Goal: Task Accomplishment & Management: Manage account settings

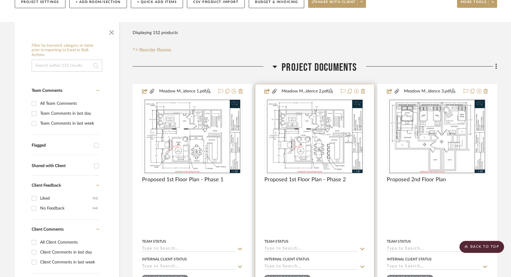
scroll to position [86, 0]
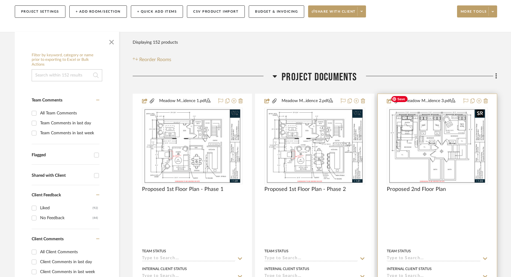
click at [404, 134] on img "0" at bounding box center [437, 146] width 98 height 75
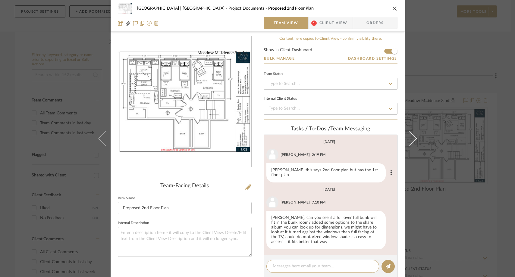
scroll to position [0, 0]
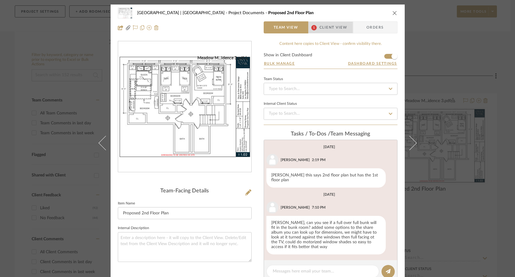
click at [329, 25] on span "Client View" at bounding box center [334, 27] width 28 height 12
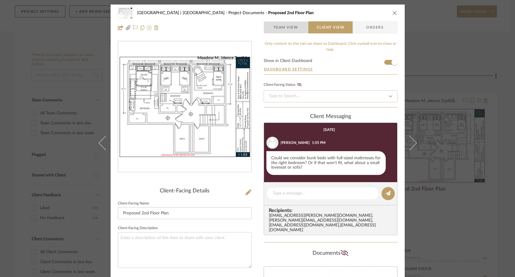
click at [283, 28] on span "Team View" at bounding box center [286, 27] width 25 height 12
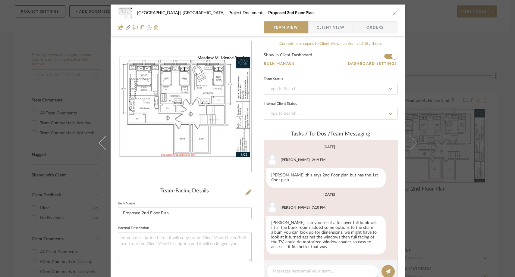
scroll to position [9, 0]
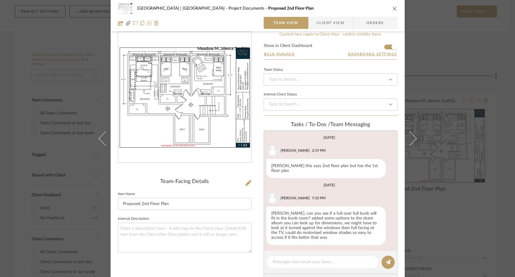
click at [393, 8] on icon "close" at bounding box center [395, 8] width 5 height 5
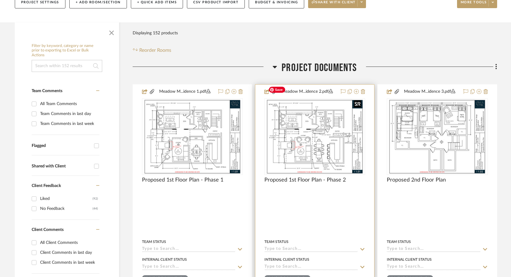
scroll to position [96, 0]
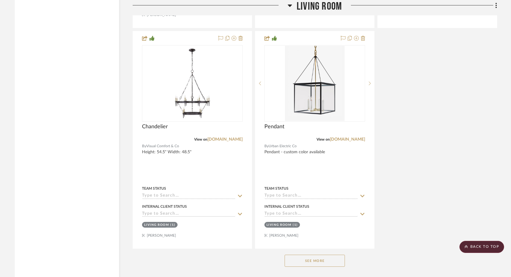
scroll to position [4466, 0]
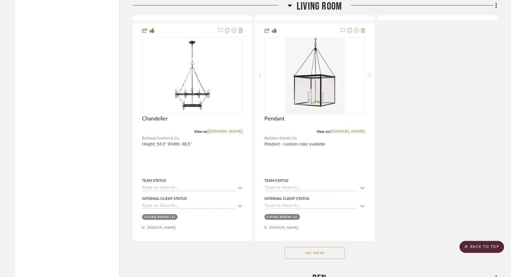
click at [291, 247] on button "See More" at bounding box center [315, 253] width 60 height 12
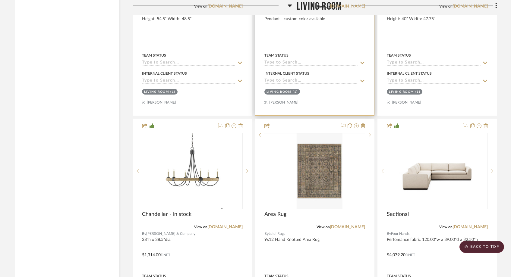
scroll to position [4646, 0]
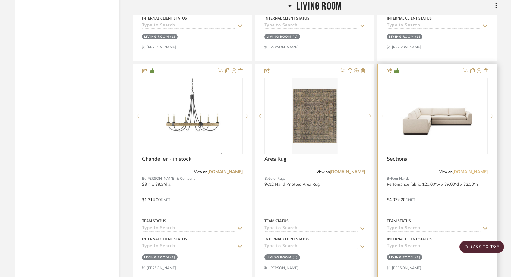
click at [470, 170] on link "[DOMAIN_NAME]" at bounding box center [470, 172] width 35 height 4
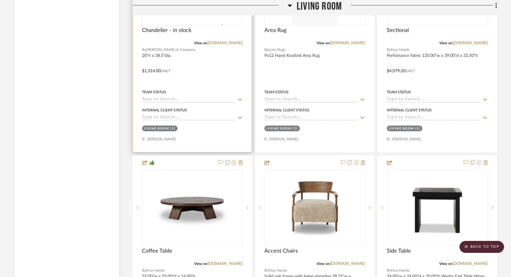
scroll to position [4780, 0]
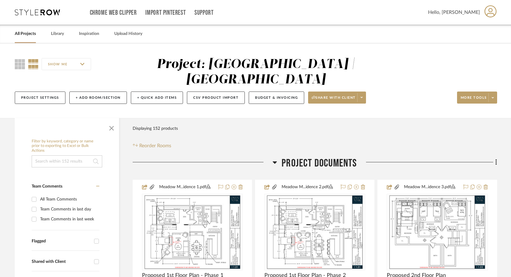
click at [26, 33] on link "All Projects" at bounding box center [25, 34] width 21 height 8
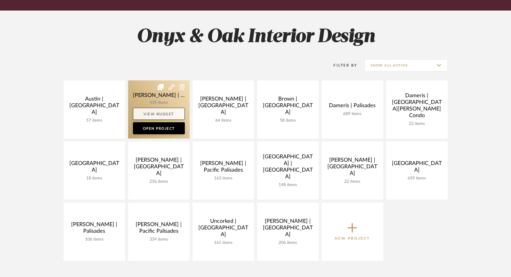
scroll to position [70, 0]
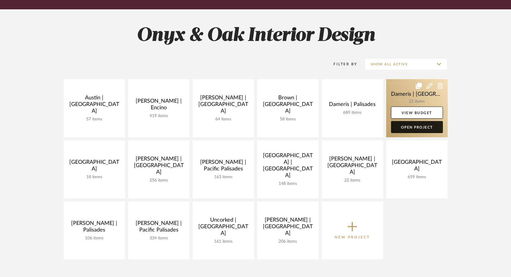
click at [404, 132] on link "Open Project" at bounding box center [417, 127] width 52 height 12
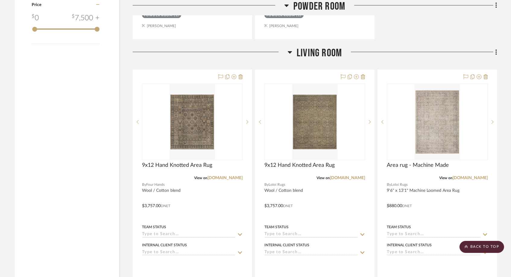
scroll to position [701, 0]
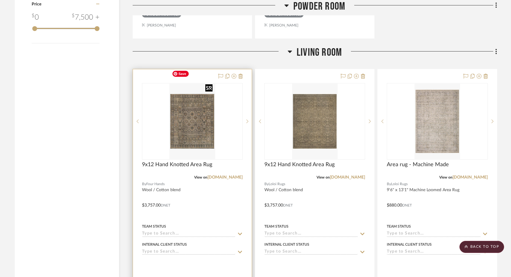
click at [199, 114] on img "0" at bounding box center [192, 121] width 46 height 75
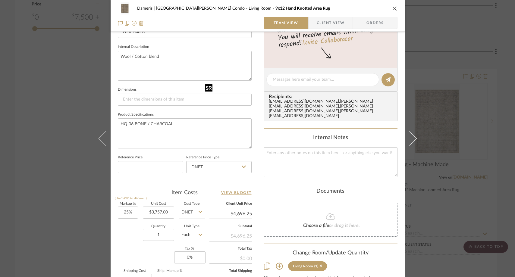
scroll to position [209, 0]
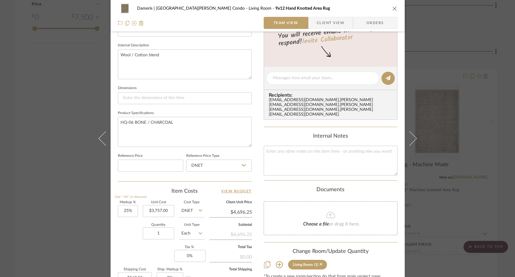
click at [80, 77] on div "Dameris | Santa Monica Condo Living Room 9x12 Hand Knotted Area Rug Team View C…" at bounding box center [257, 138] width 515 height 277
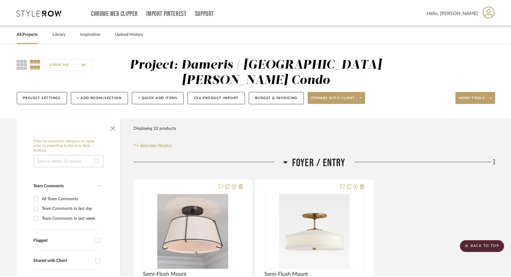
scroll to position [701, 0]
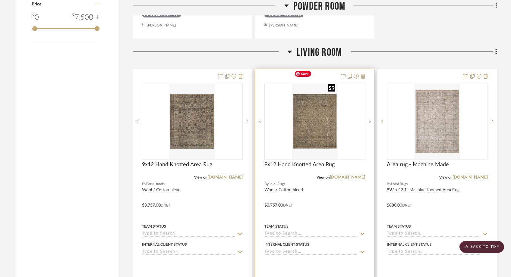
click at [317, 105] on img "0" at bounding box center [315, 121] width 46 height 75
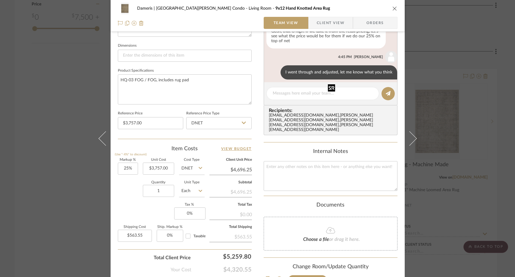
scroll to position [252, 0]
click at [58, 87] on div "Dameris | Santa Monica Condo Living Room 9x12 Hand Knotted Area Rug Team View C…" at bounding box center [257, 138] width 515 height 277
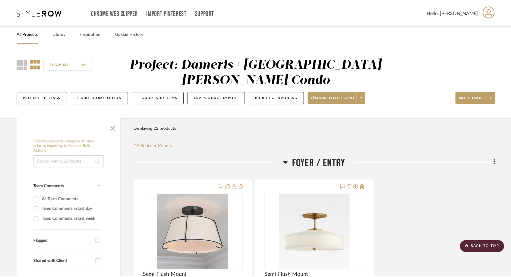
scroll to position [701, 0]
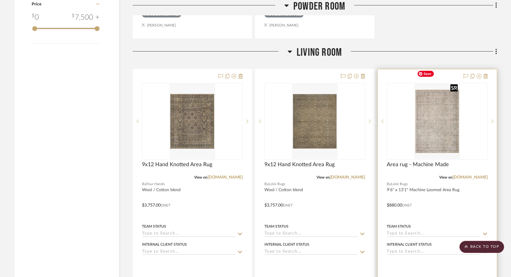
click at [443, 108] on img "0" at bounding box center [438, 121] width 46 height 75
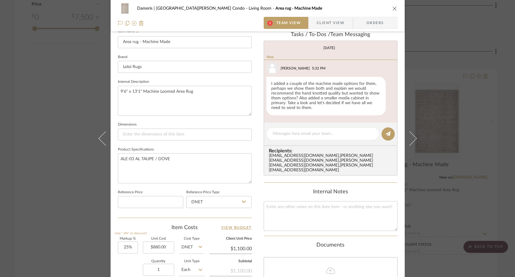
scroll to position [193, 0]
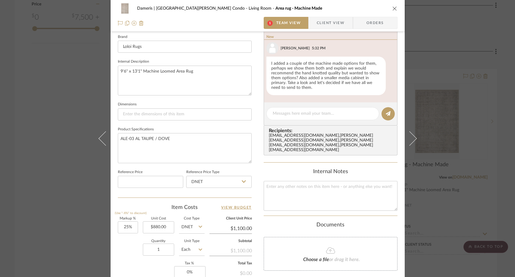
click at [67, 83] on div "Dameris | Santa Monica Condo Living Room Area rug - Machine Made 1 Team View Cl…" at bounding box center [257, 138] width 515 height 277
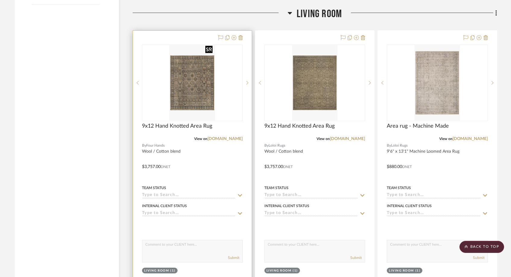
scroll to position [733, 0]
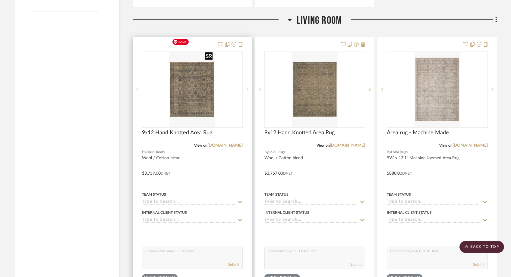
click at [199, 88] on img "0" at bounding box center [192, 89] width 46 height 75
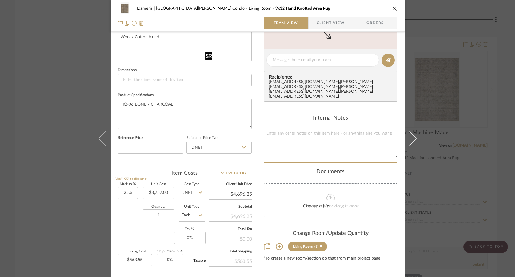
scroll to position [228, 0]
click at [68, 95] on div "Dameris | Santa Monica Condo Living Room 9x12 Hand Knotted Area Rug Team View C…" at bounding box center [257, 138] width 515 height 277
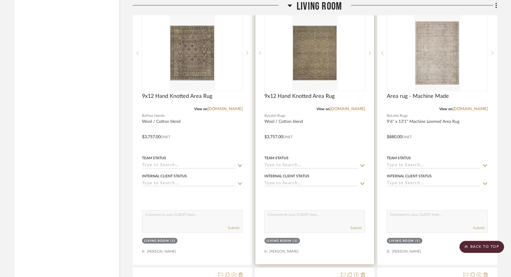
scroll to position [777, 0]
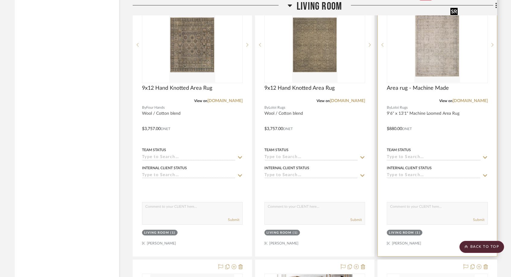
click at [449, 42] on img "0" at bounding box center [438, 44] width 46 height 75
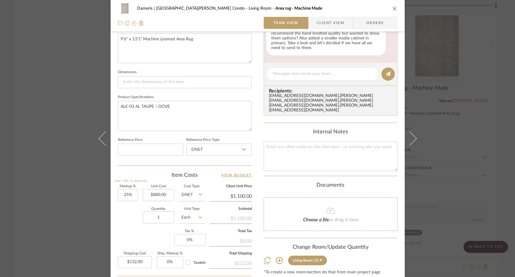
scroll to position [226, 0]
click at [64, 82] on div "Dameris | Santa Monica Condo Living Room Area rug - Machine Made Team View Clie…" at bounding box center [257, 138] width 515 height 277
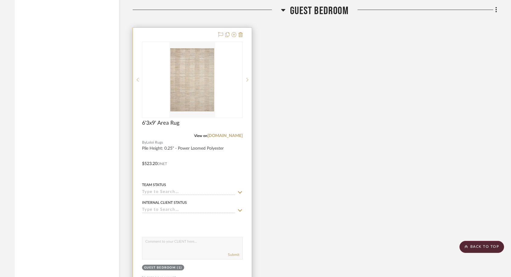
scroll to position [2736, 0]
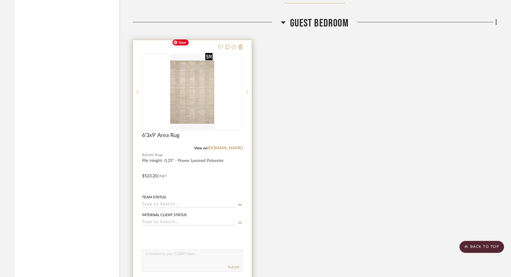
click at [199, 87] on img "0" at bounding box center [192, 92] width 46 height 75
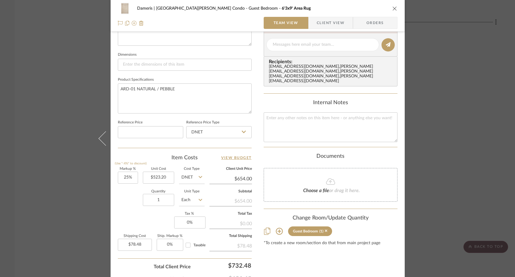
scroll to position [243, 0]
click at [71, 96] on div "Dameris | Santa Monica Condo Guest Bedroom 6'3x9' Area Rug Team View Client Vie…" at bounding box center [257, 138] width 515 height 277
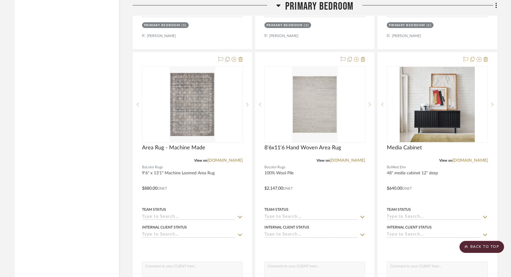
scroll to position [2066, 0]
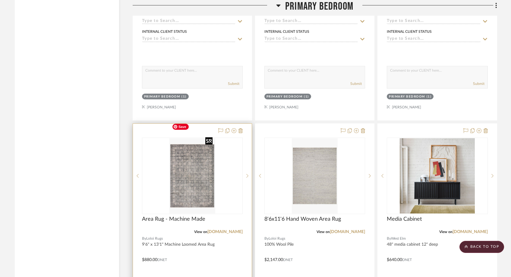
click at [196, 172] on img "0" at bounding box center [192, 175] width 46 height 75
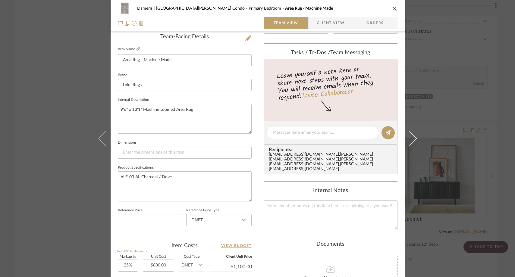
scroll to position [135, 0]
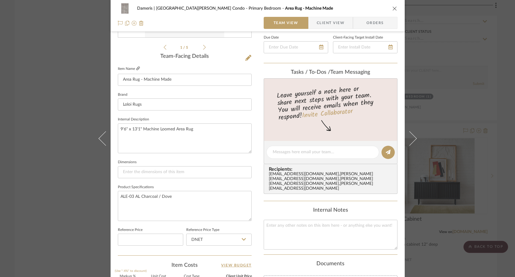
click at [136, 68] on icon at bounding box center [138, 69] width 4 height 4
click at [66, 92] on div "Dameris | Santa Monica Condo Primary Bedroom Area Rug - Machine Made Team View …" at bounding box center [257, 138] width 515 height 277
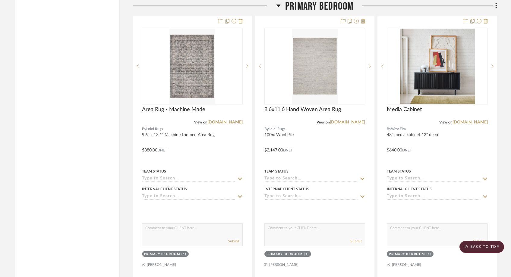
scroll to position [2173, 0]
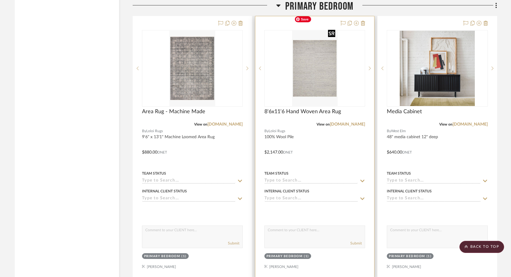
click at [0, 0] on img at bounding box center [0, 0] width 0 height 0
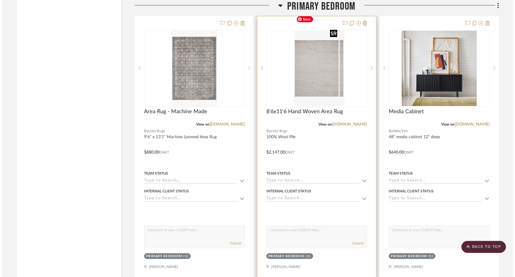
scroll to position [0, 0]
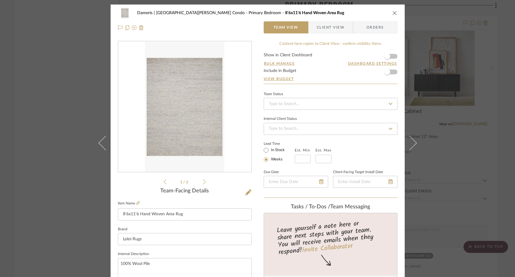
click at [79, 92] on div "Dameris | Santa Monica Condo Primary Bedroom 8'6x11'6 Hand Woven Area Rug Team …" at bounding box center [257, 138] width 515 height 277
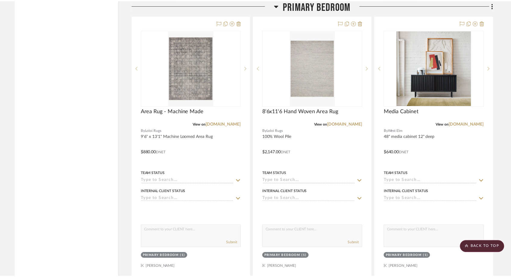
scroll to position [2173, 0]
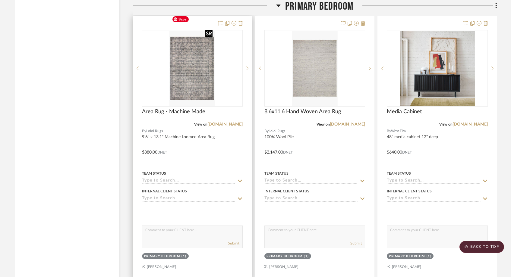
click at [199, 57] on img "0" at bounding box center [192, 68] width 46 height 75
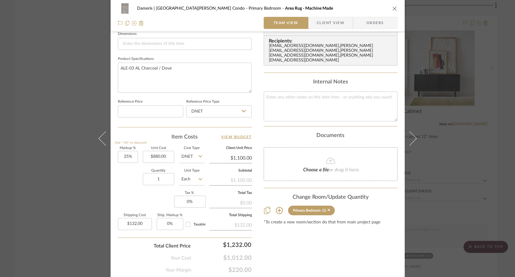
scroll to position [265, 0]
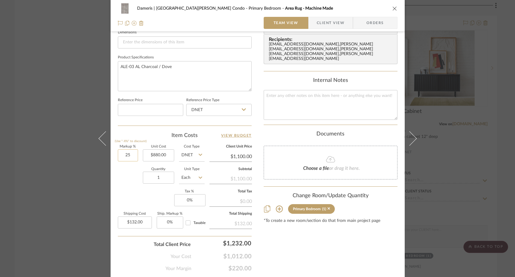
click at [128, 156] on input "25" at bounding box center [128, 156] width 20 height 12
type input "50%"
click at [124, 175] on div "Quantity 1 Unit Type Each" at bounding box center [161, 178] width 87 height 21
type input "$1,320.00"
type input "$158.40"
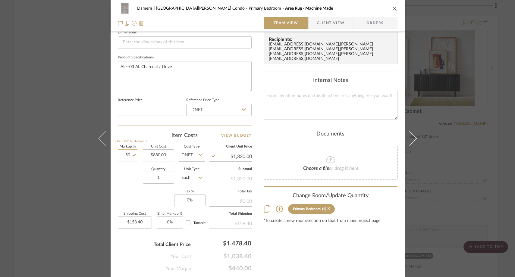
click at [130, 158] on input "50" at bounding box center [128, 156] width 20 height 12
type input "100%"
click at [132, 168] on div "Quantity 1 Unit Type Each" at bounding box center [161, 178] width 87 height 21
type input "$1,760.00"
type input "$211.20"
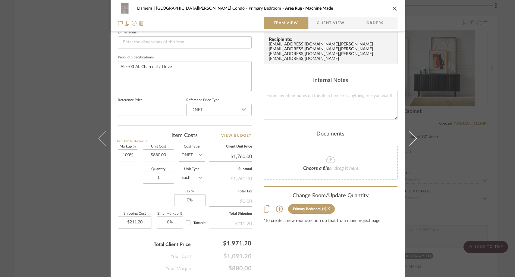
click at [72, 76] on div "Dameris | Santa Monica Condo Primary Bedroom Area Rug - Machine Made Team View …" at bounding box center [257, 138] width 515 height 277
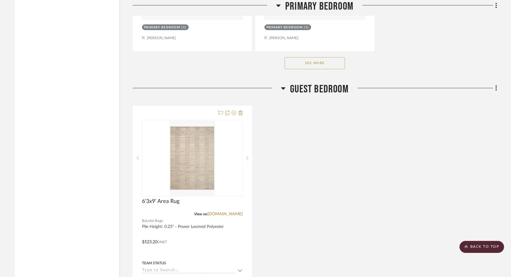
scroll to position [2684, 0]
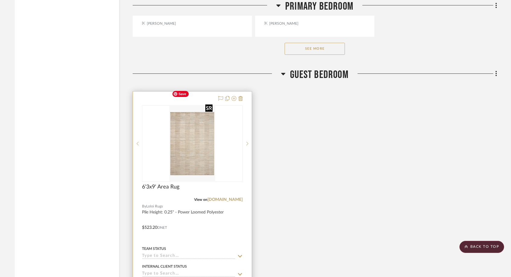
click at [188, 137] on img "0" at bounding box center [192, 143] width 46 height 75
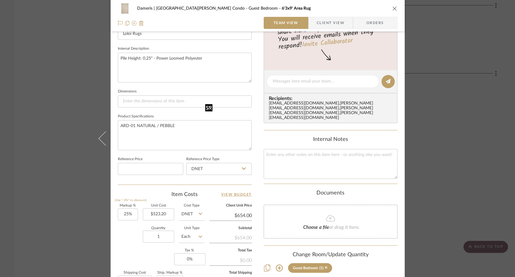
scroll to position [240, 0]
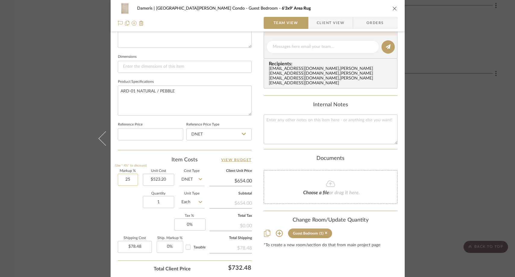
click at [131, 180] on input "25" at bounding box center [128, 180] width 20 height 12
type input "100%"
click at [128, 204] on div "Quantity 1 Unit Type Each" at bounding box center [161, 202] width 87 height 21
type input "$1,046.40"
type input "$125.57"
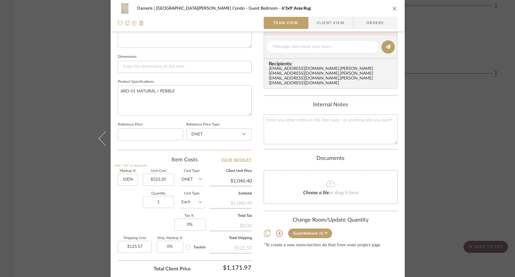
click at [57, 68] on div "Dameris | Santa Monica Condo Guest Bedroom 6'3x9' Area Rug Team View Client Vie…" at bounding box center [257, 138] width 515 height 277
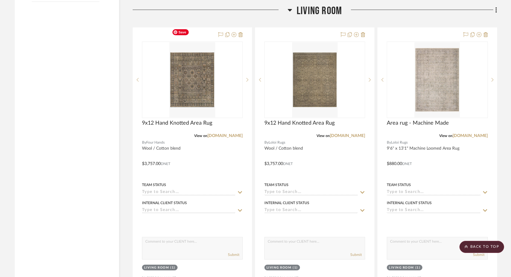
scroll to position [720, 0]
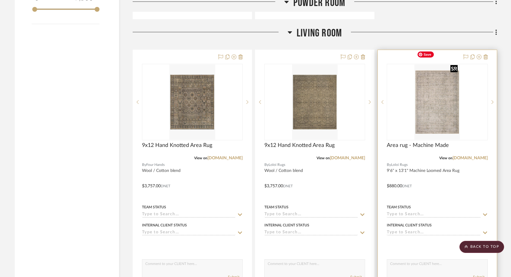
click at [436, 95] on img "0" at bounding box center [438, 102] width 46 height 75
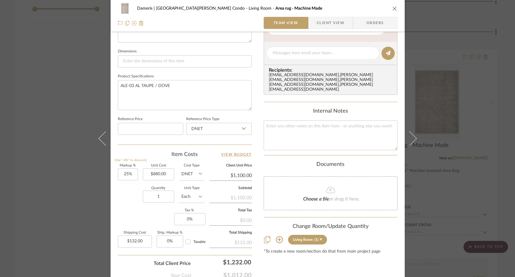
scroll to position [251, 0]
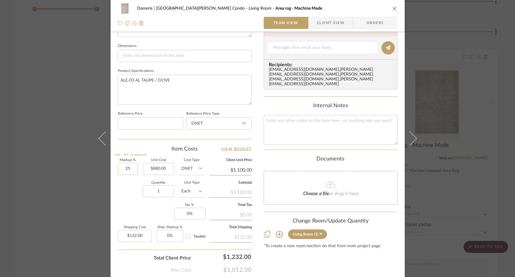
click at [131, 169] on input "25" at bounding box center [128, 169] width 20 height 12
type input "100%"
click at [128, 188] on div "Quantity 1 Unit Type Each" at bounding box center [161, 191] width 87 height 21
type input "$1,760.00"
type input "$211.20"
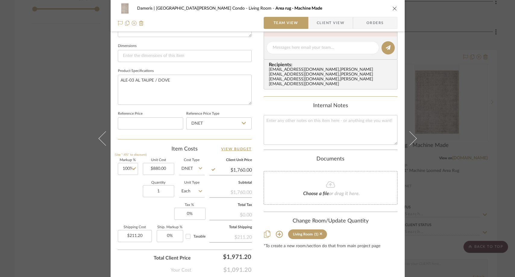
click at [56, 104] on div "Dameris | Santa Monica Condo Living Room Area rug - Machine Made Team View Clie…" at bounding box center [257, 138] width 515 height 277
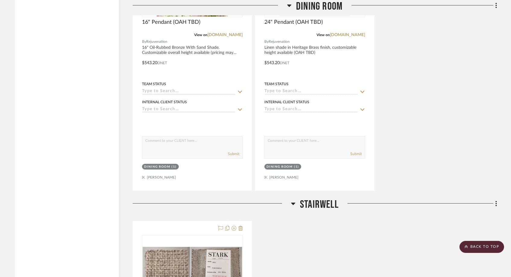
scroll to position [1418, 0]
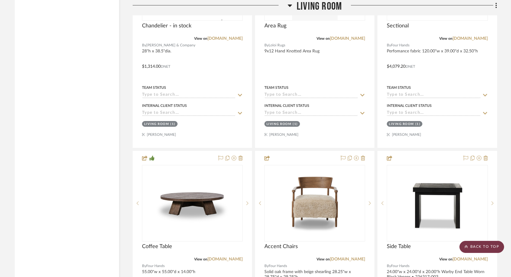
click at [470, 248] on scroll-to-top-button "BACK TO TOP" at bounding box center [481, 247] width 45 height 12
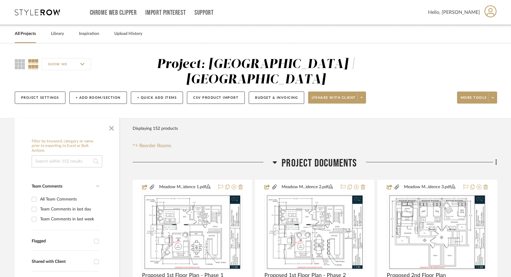
click at [32, 33] on link "All Projects" at bounding box center [25, 34] width 21 height 8
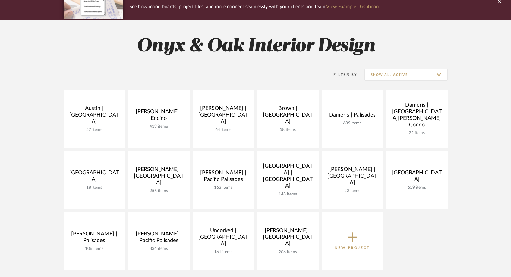
scroll to position [64, 0]
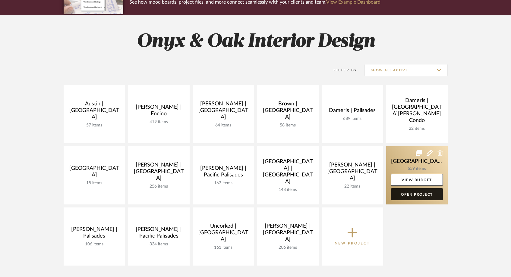
click at [412, 194] on link "Open Project" at bounding box center [417, 194] width 52 height 12
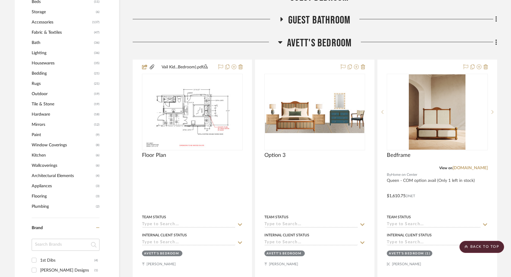
scroll to position [542, 0]
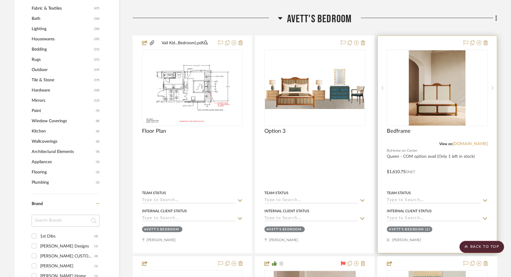
click at [476, 143] on link "[DOMAIN_NAME]" at bounding box center [470, 144] width 35 height 4
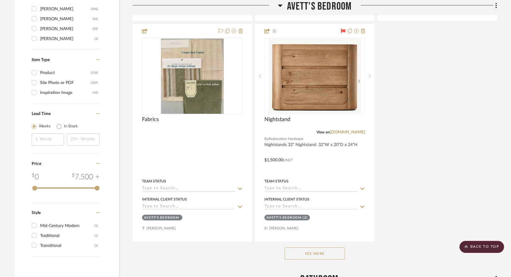
scroll to position [1019, 0]
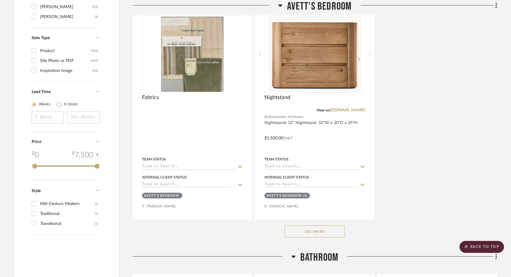
click at [330, 228] on button "See More" at bounding box center [315, 232] width 60 height 12
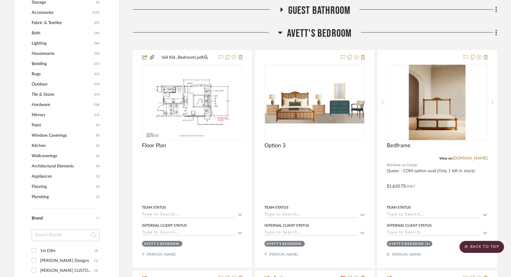
scroll to position [525, 0]
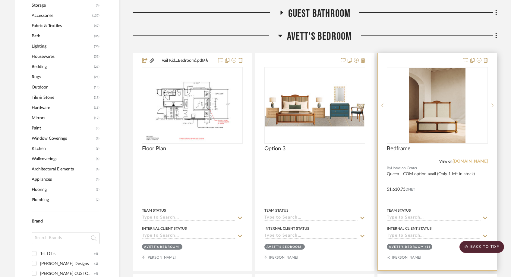
click at [474, 161] on link "[DOMAIN_NAME]" at bounding box center [470, 161] width 35 height 4
click at [463, 163] on link "[DOMAIN_NAME]" at bounding box center [470, 161] width 35 height 4
